Goal: Communication & Community: Answer question/provide support

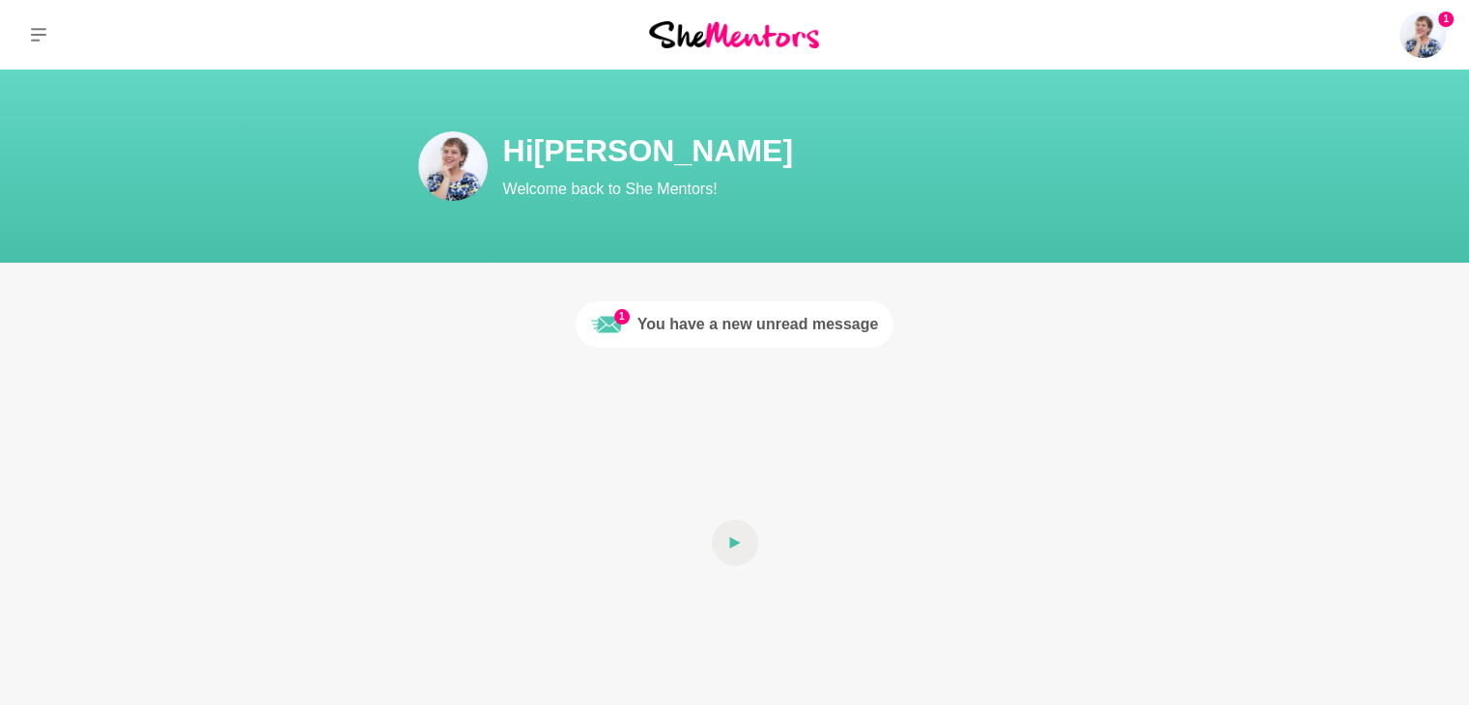
scroll to position [97, 0]
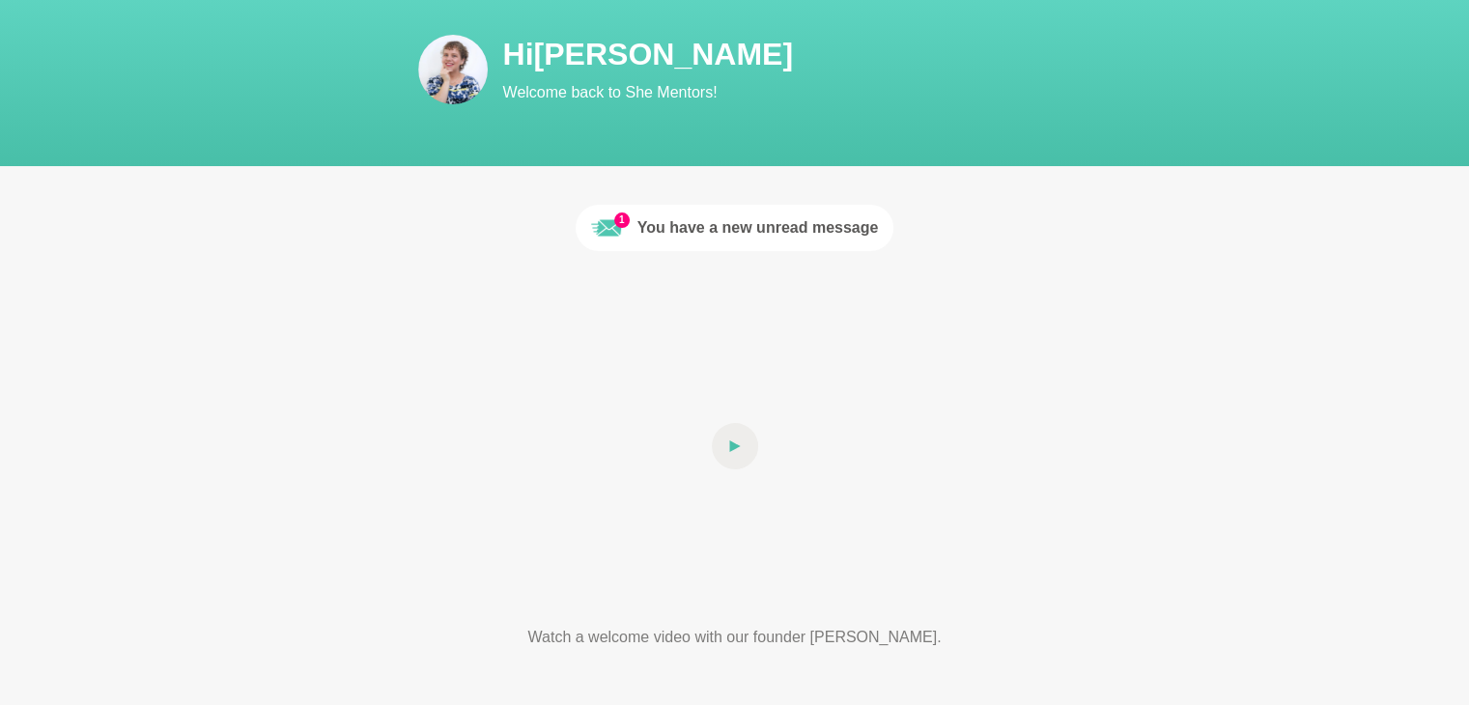
drag, startPoint x: 748, startPoint y: 233, endPoint x: 890, endPoint y: 275, distance: 148.2
click at [748, 233] on div "You have a new unread message" at bounding box center [757, 227] width 241 height 23
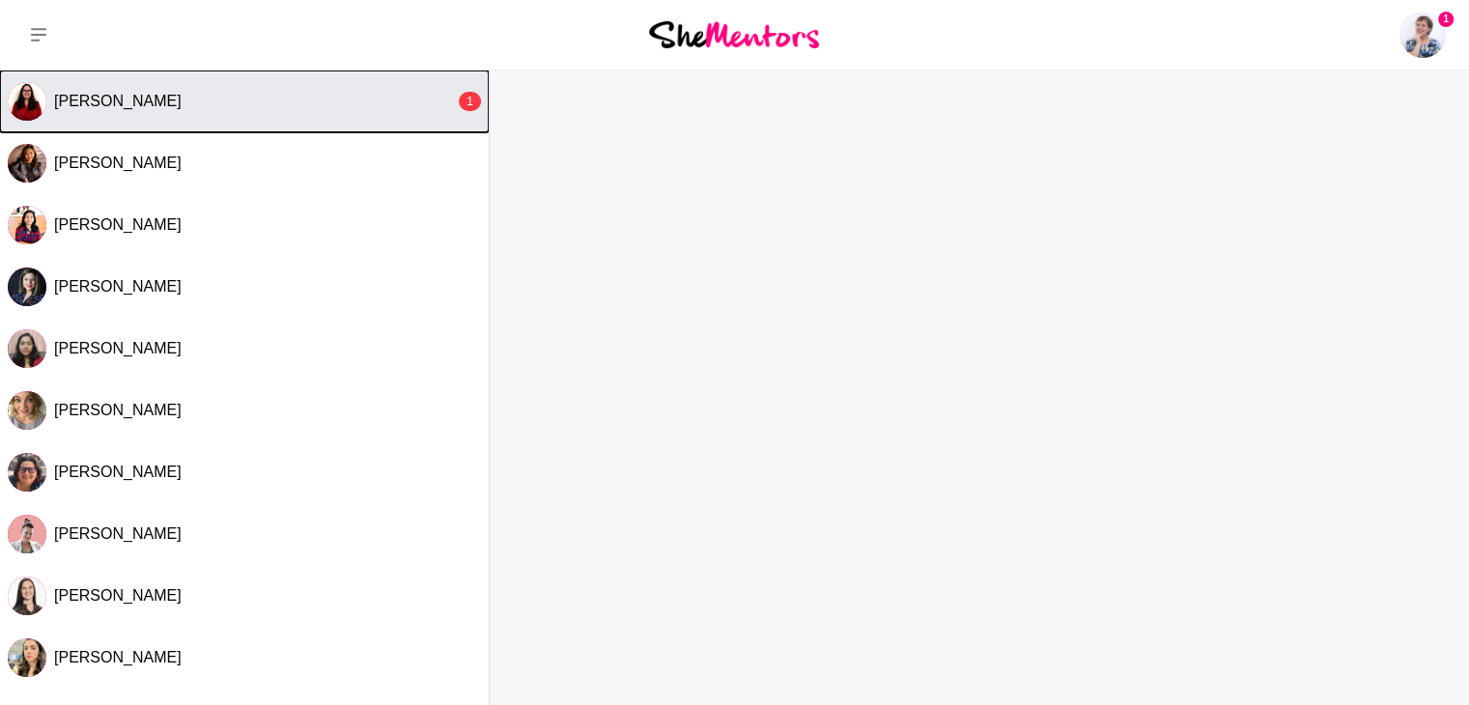
click at [86, 101] on span "[PERSON_NAME]" at bounding box center [117, 101] width 127 height 16
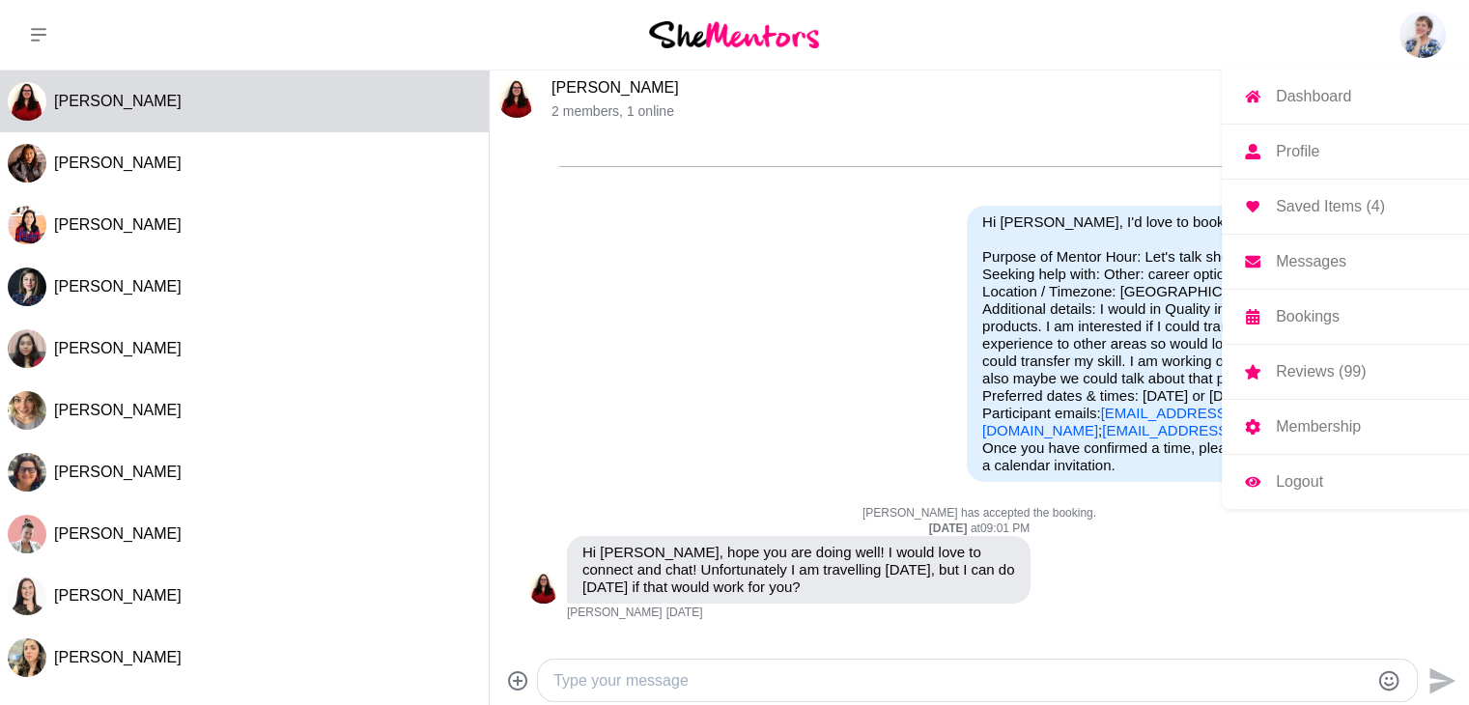
click at [1418, 32] on img at bounding box center [1422, 35] width 46 height 46
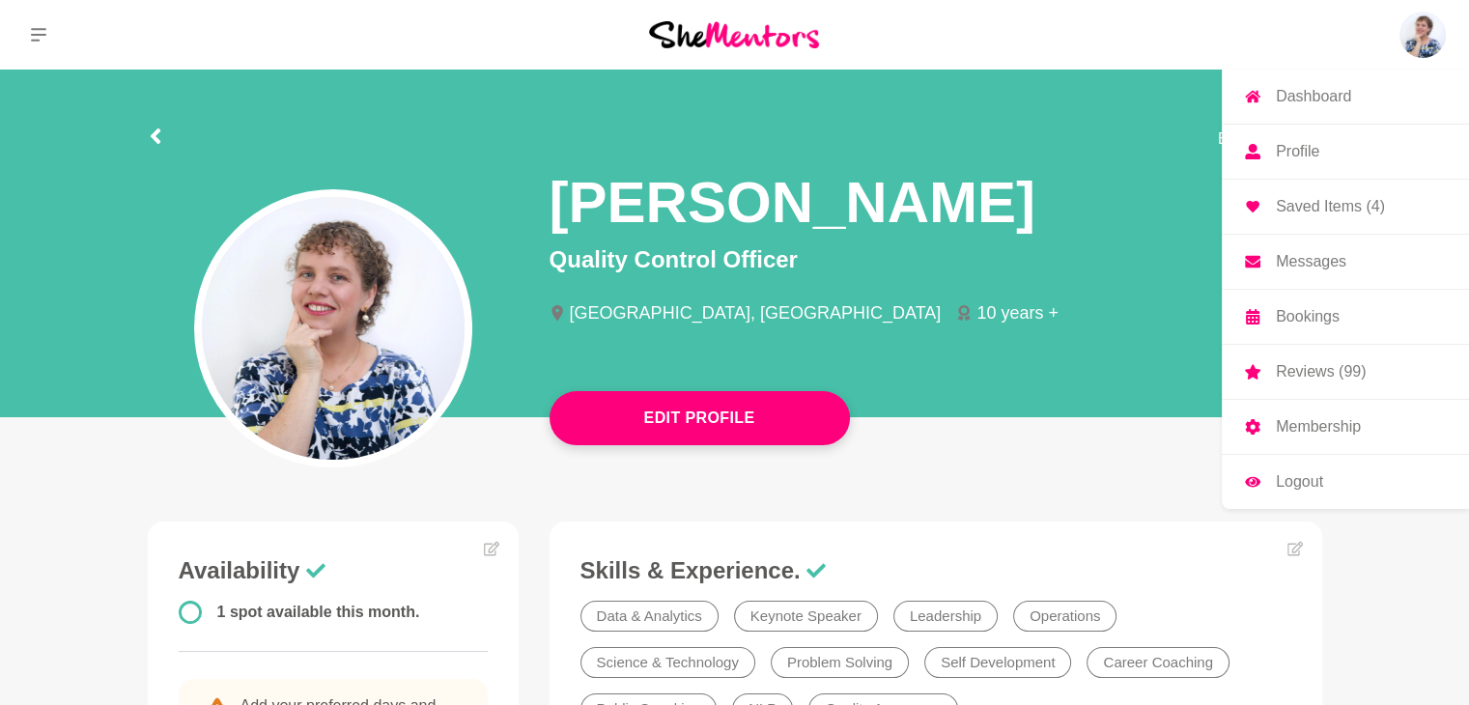
click at [1307, 155] on p "Profile" at bounding box center [1297, 151] width 43 height 15
click at [1332, 426] on p "Membership" at bounding box center [1318, 426] width 85 height 15
